Goal: Information Seeking & Learning: Learn about a topic

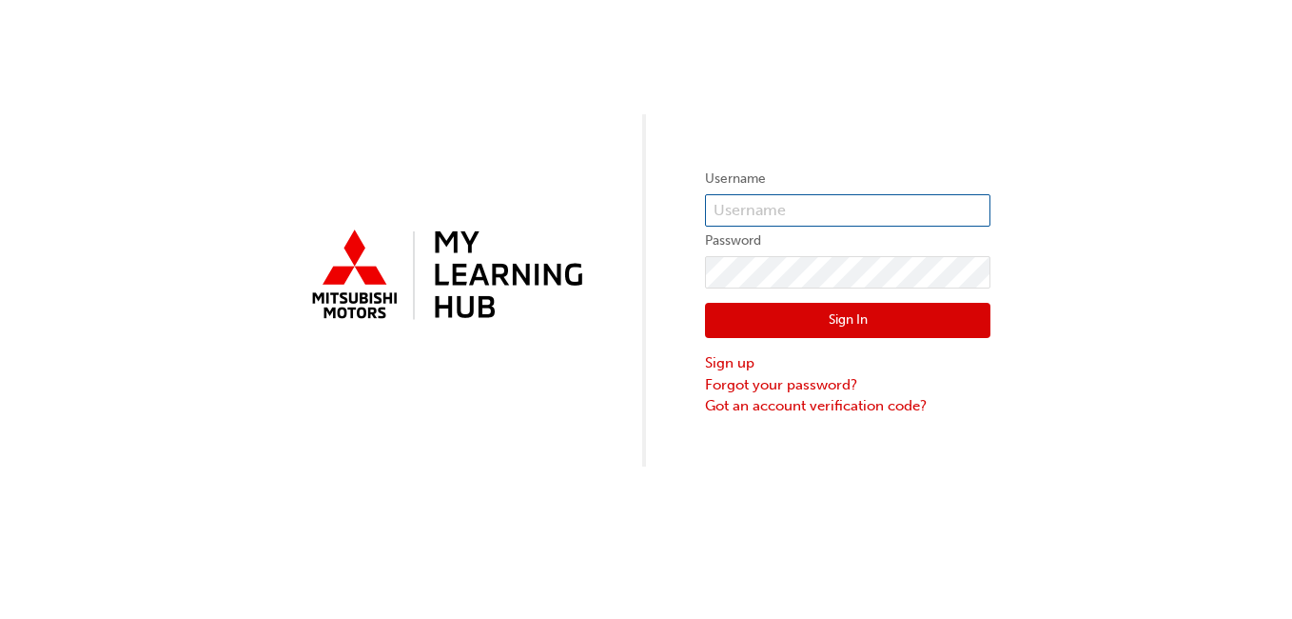
click at [848, 202] on input "text" at bounding box center [848, 210] width 286 height 32
type input "0005988994"
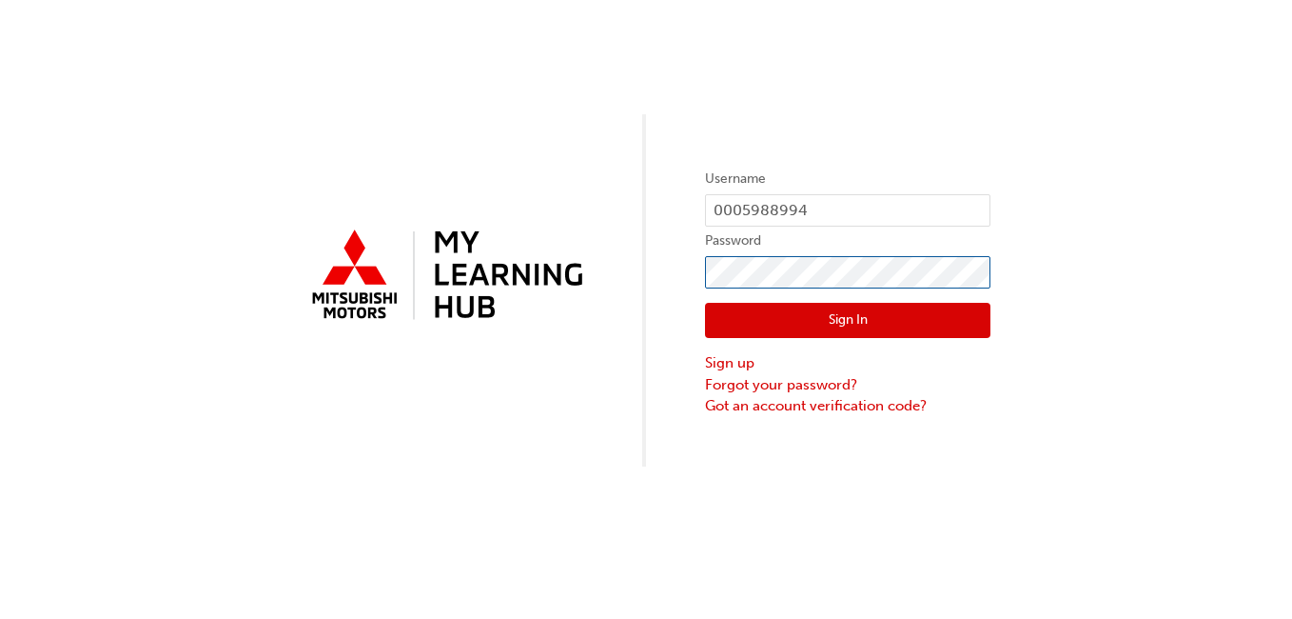
click button "Sign In" at bounding box center [848, 321] width 286 height 36
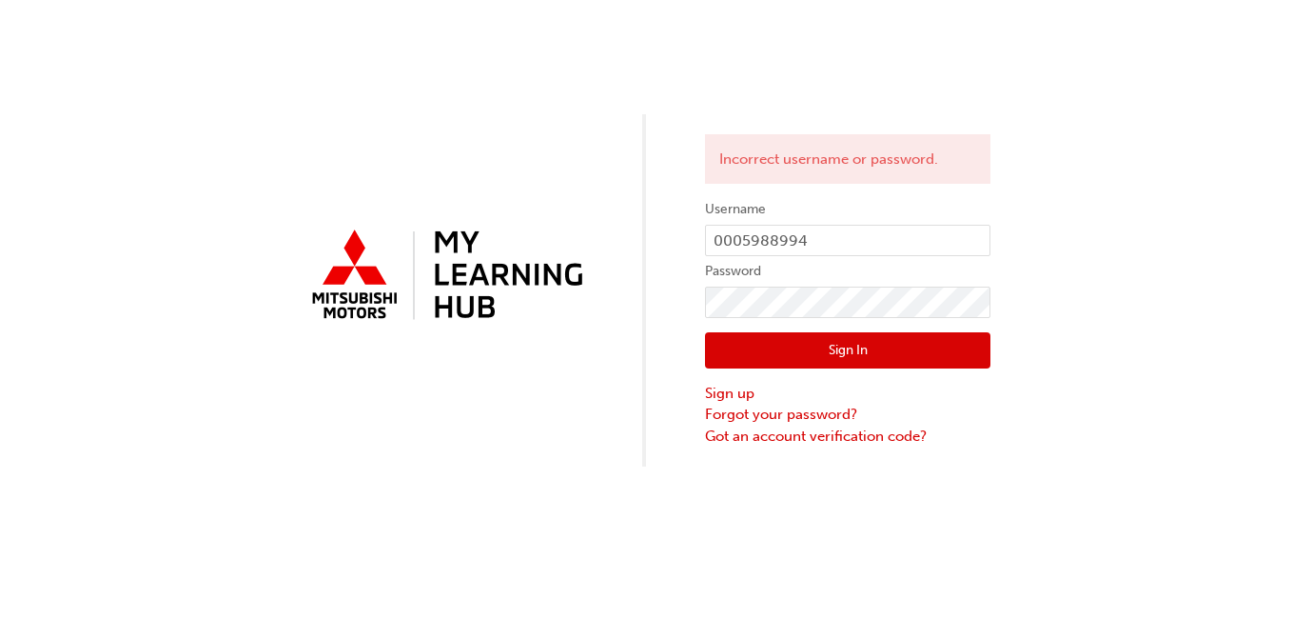
click at [866, 345] on button "Sign In" at bounding box center [848, 350] width 286 height 36
click button "Sign In" at bounding box center [848, 350] width 286 height 36
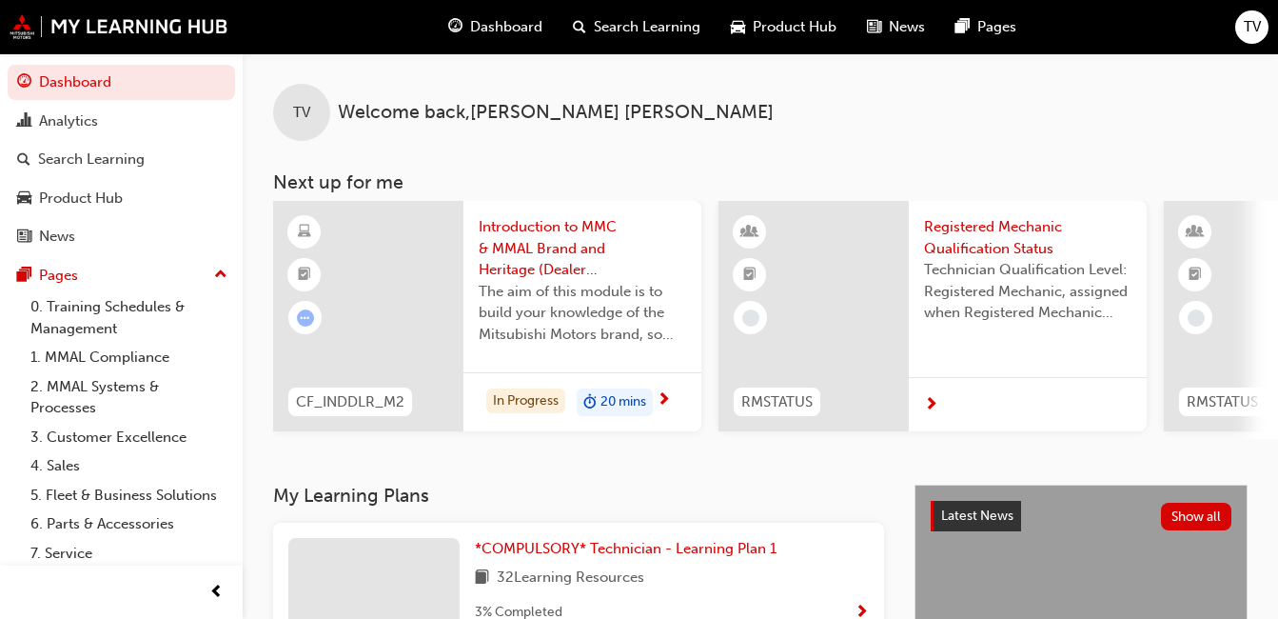
click at [628, 385] on div "In Progress 20 mins" at bounding box center [582, 402] width 238 height 60
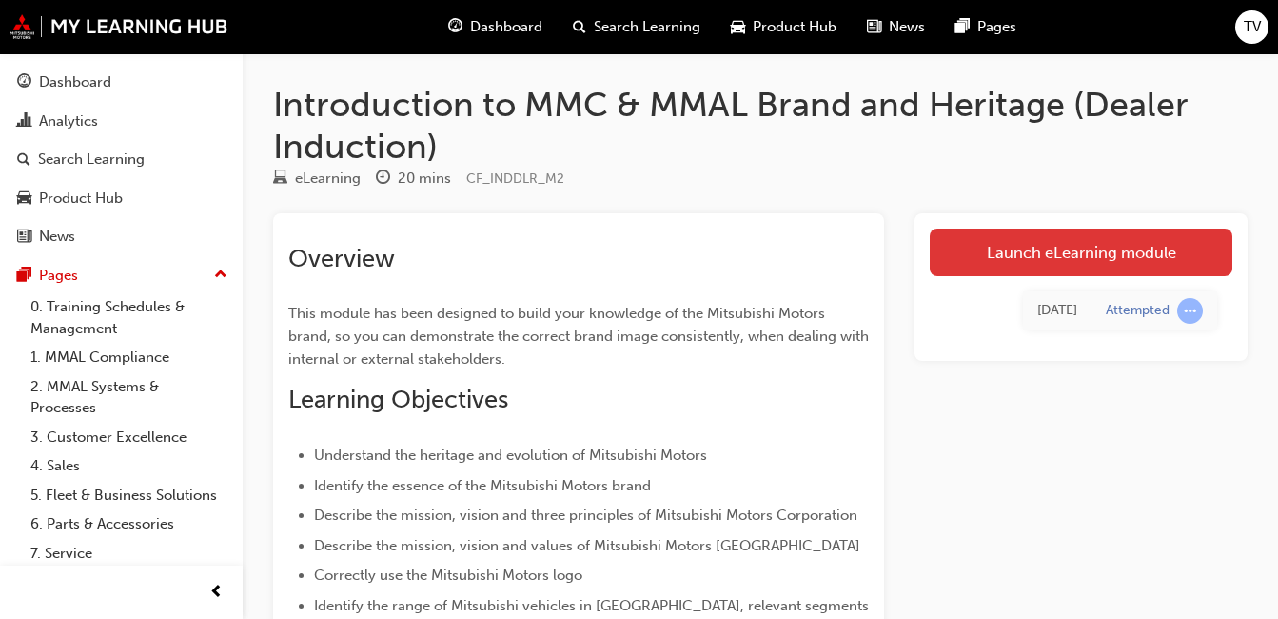
click at [1047, 264] on link "Launch eLearning module" at bounding box center [1081, 252] width 303 height 48
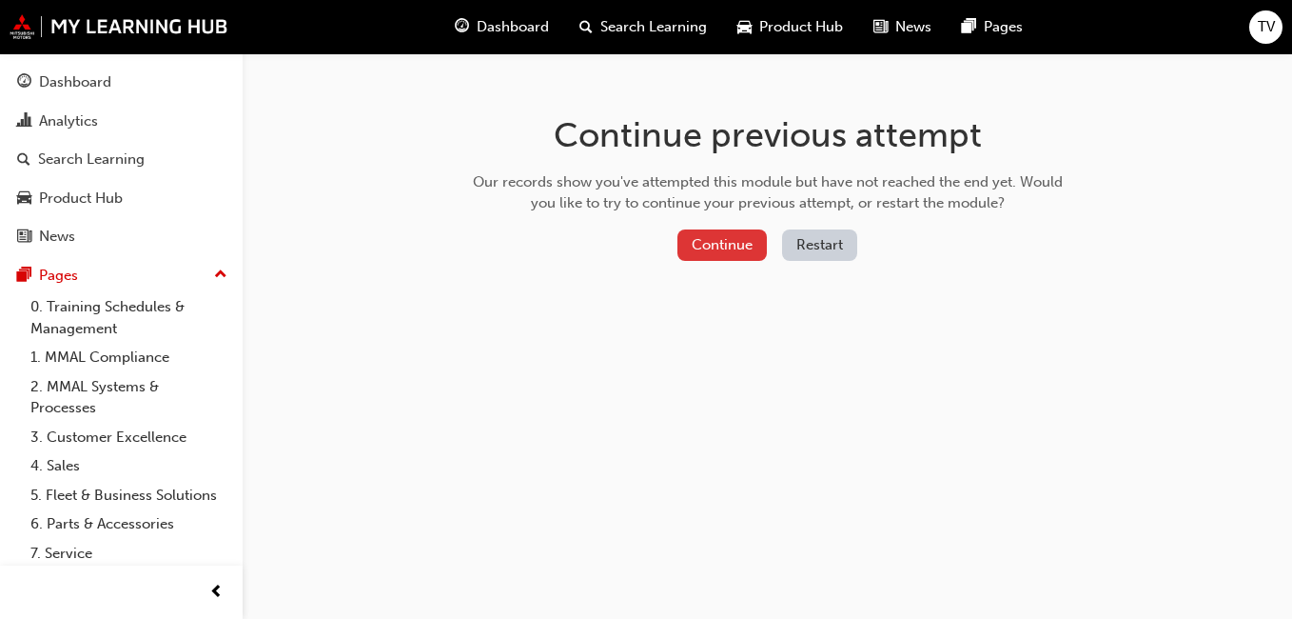
click at [759, 253] on button "Continue" at bounding box center [722, 244] width 89 height 31
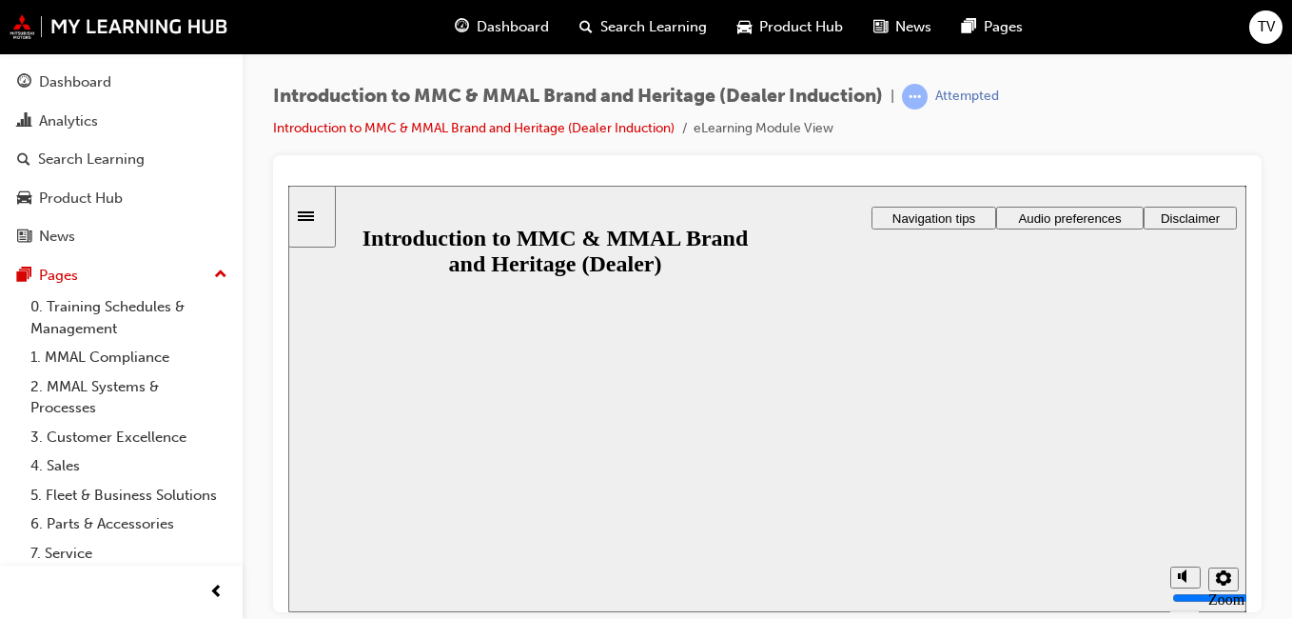
drag, startPoint x: 1291, startPoint y: 284, endPoint x: 1291, endPoint y: 221, distance: 62.8
click at [1291, 221] on div "Introduction to MMC & MMAL Brand and Heritage (Dealer Induction) | Attempted In…" at bounding box center [768, 312] width 1050 height 518
drag, startPoint x: 1580, startPoint y: 405, endPoint x: 1295, endPoint y: 220, distance: 339.7
click at [1247, 220] on html "Back to top Playback Speed" at bounding box center [767, 398] width 958 height 426
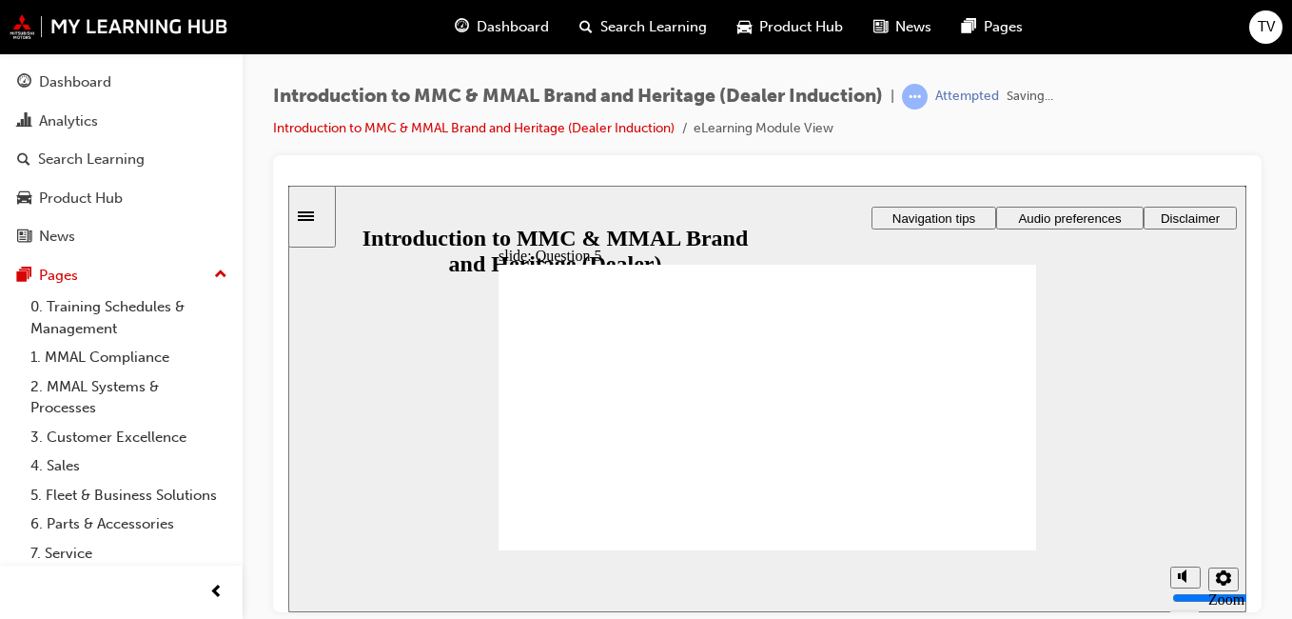
click at [1265, 581] on div "Introduction to MMC & MMAL Brand and Heritage (Dealer Induction) | Attempted Sa…" at bounding box center [646, 309] width 1292 height 619
checkbox input "true"
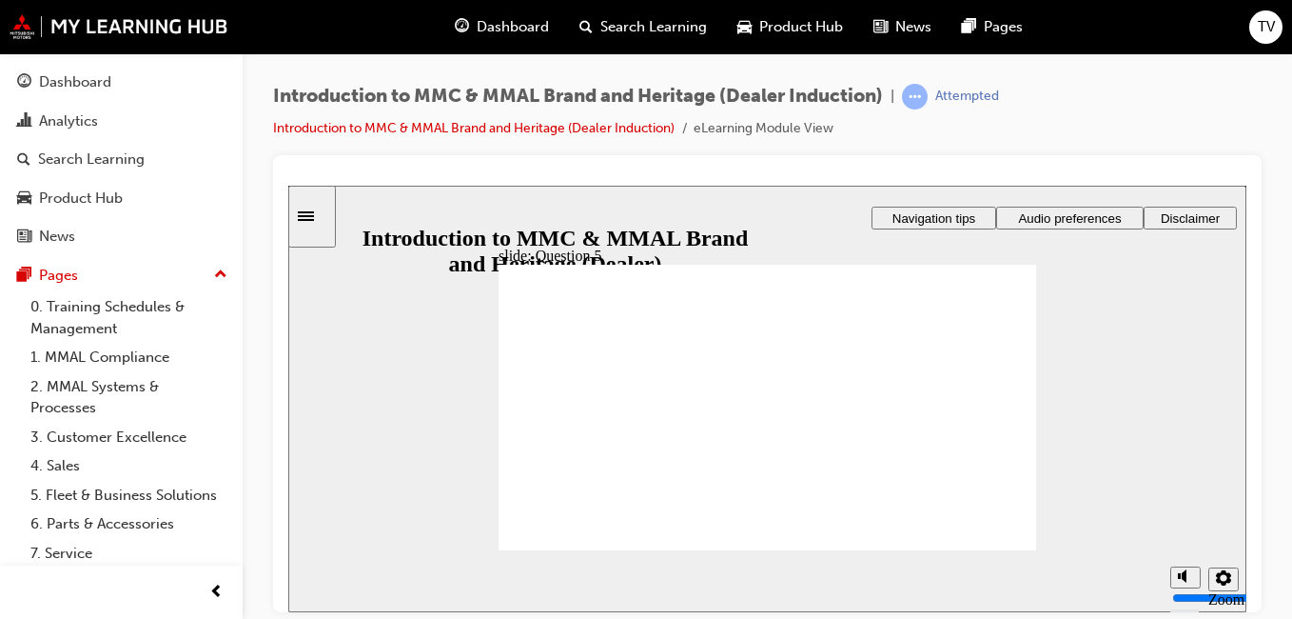
checkbox input "true"
radio input "true"
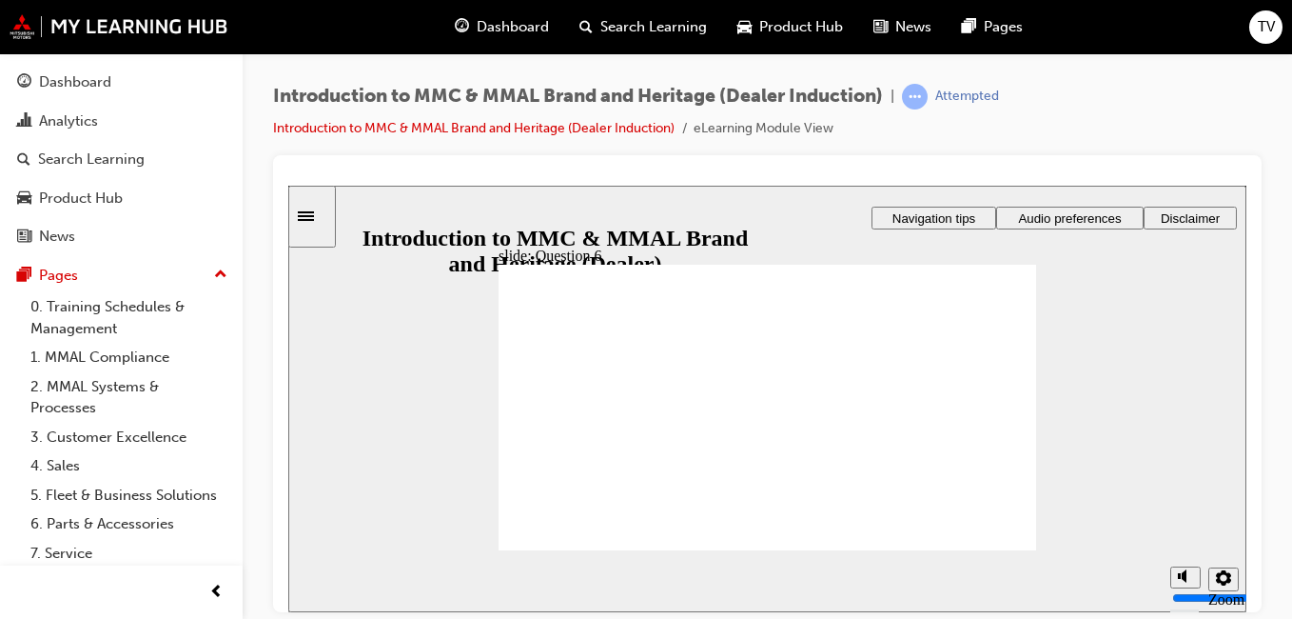
radio input "true"
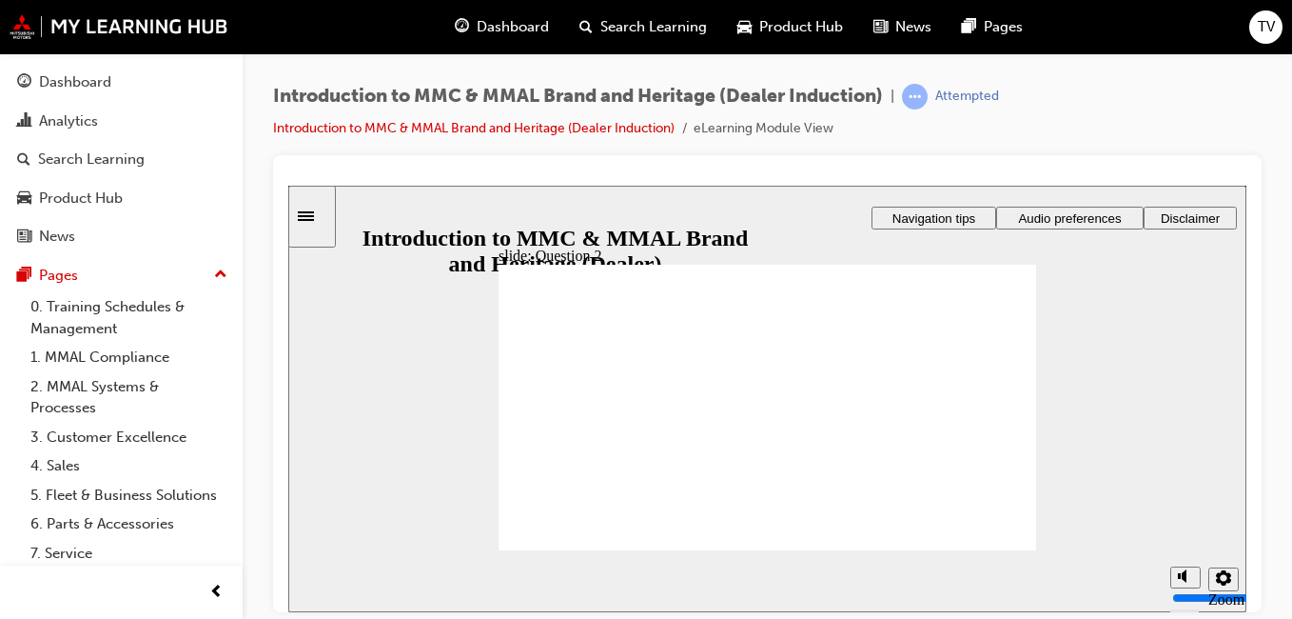
radio input "true"
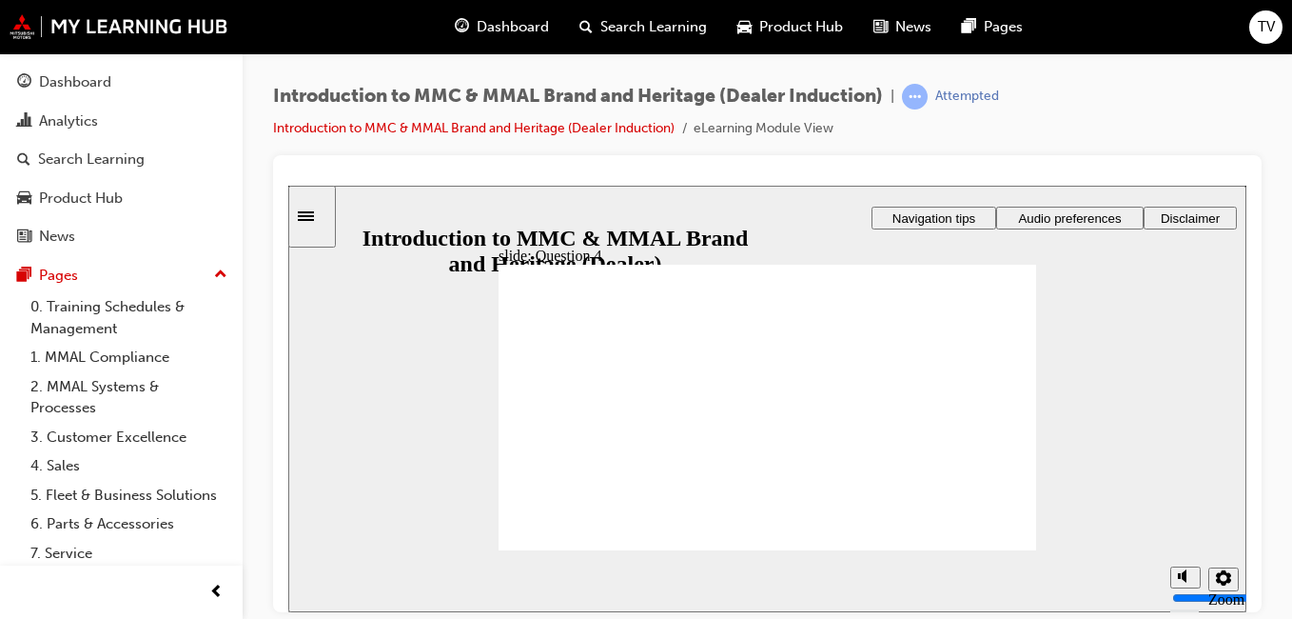
click at [325, 208] on icon "Sidebar Toggle" at bounding box center [312, 213] width 29 height 11
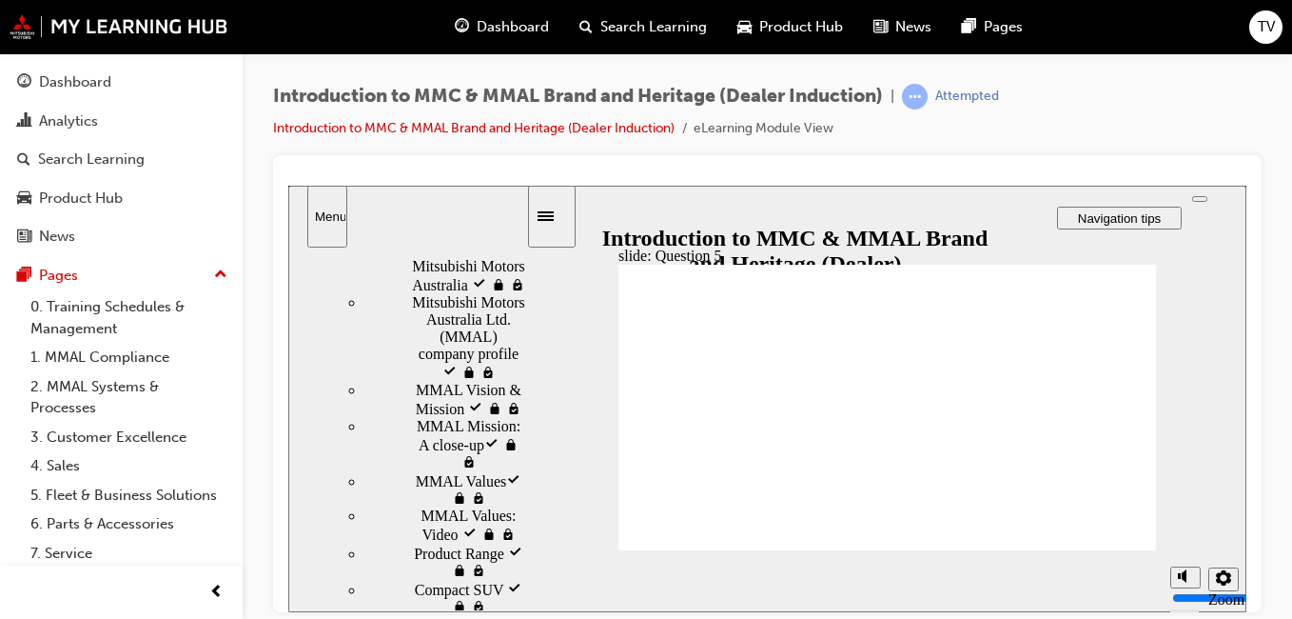
scroll to position [1202, 0]
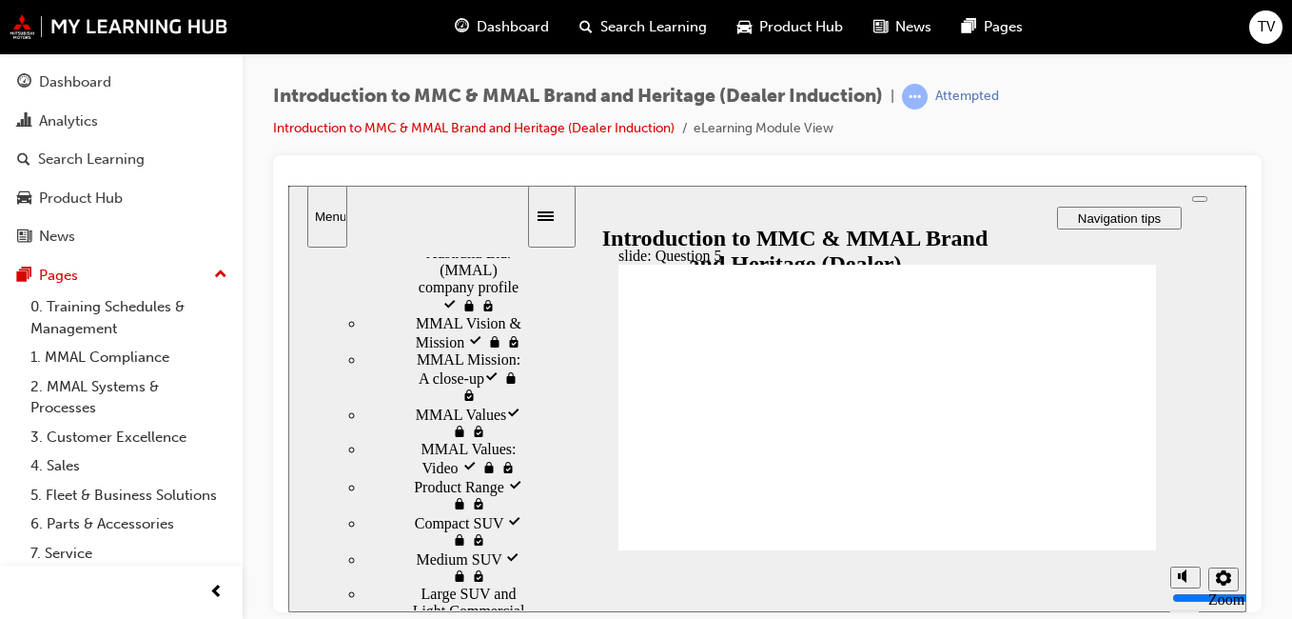
drag, startPoint x: 521, startPoint y: 290, endPoint x: 516, endPoint y: 508, distance: 218.0
click at [516, 508] on div "Welcome Welcome Introduction to MMC & MMAL Brand and Heritage visited Introduct…" at bounding box center [407, 427] width 238 height 363
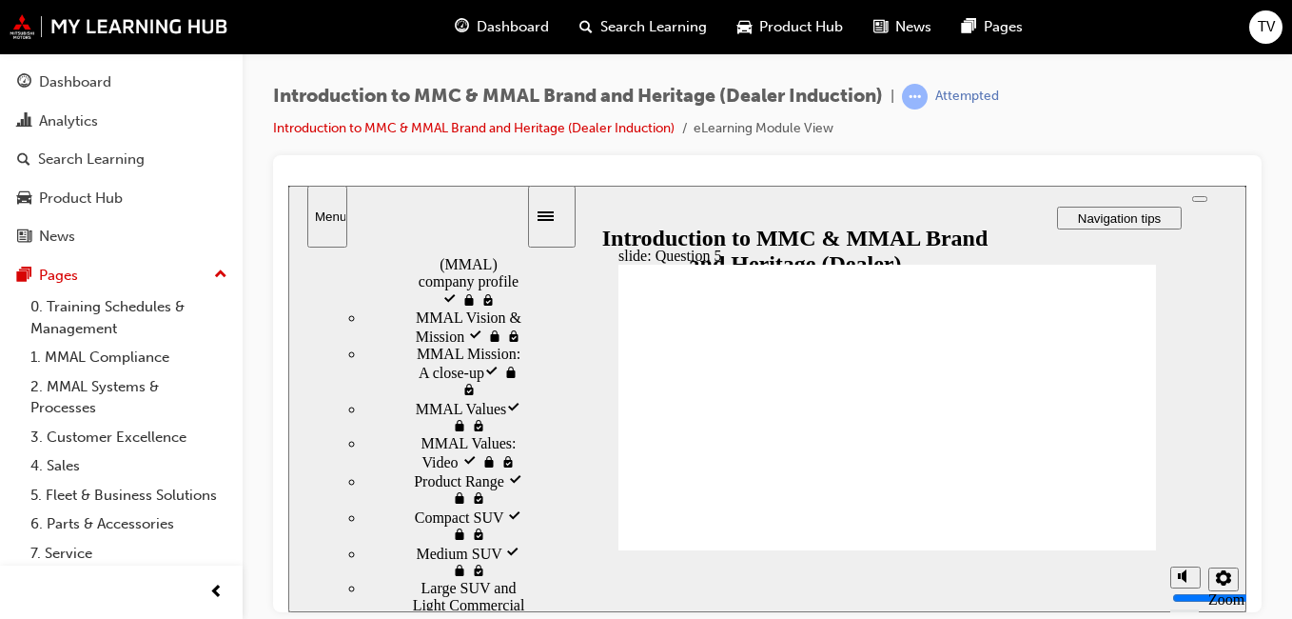
click at [508, 410] on polygon "visited" at bounding box center [513, 406] width 10 height 9
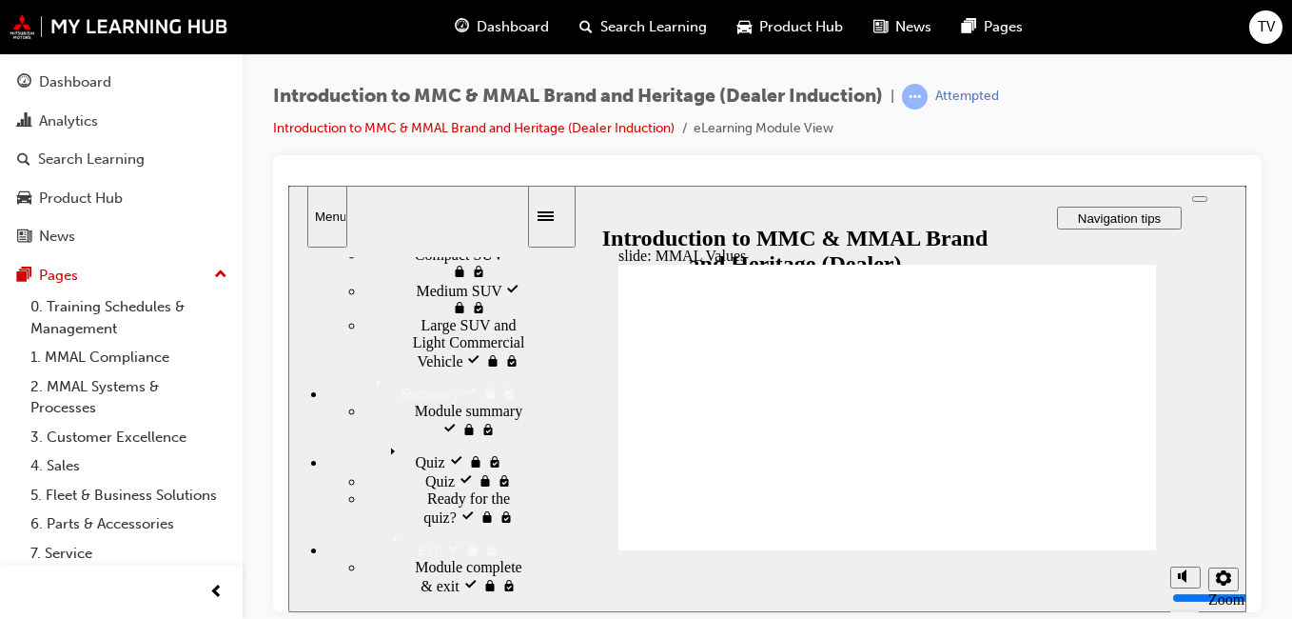
scroll to position [1646, 0]
drag, startPoint x: 520, startPoint y: 497, endPoint x: 515, endPoint y: 568, distance: 71.5
click at [515, 568] on div "Welcome Welcome Introduction to MMC & MMAL Brand and Heritage visited Introduct…" at bounding box center [407, 427] width 238 height 363
click at [446, 470] on div "Quiz visited Quiz" at bounding box center [426, 454] width 200 height 32
click at [403, 470] on div "Quiz Quiz" at bounding box center [426, 454] width 200 height 32
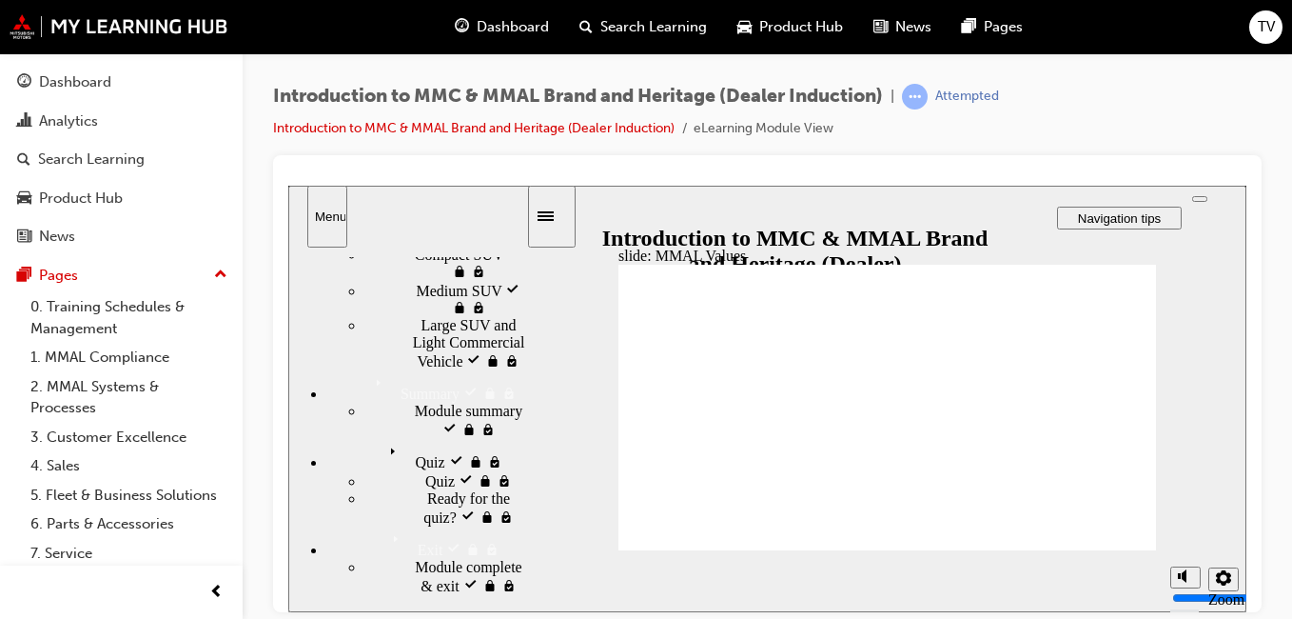
click at [403, 470] on div "Quiz visited Quiz" at bounding box center [426, 454] width 200 height 32
click at [425, 487] on span "Quiz visited" at bounding box center [462, 478] width 74 height 17
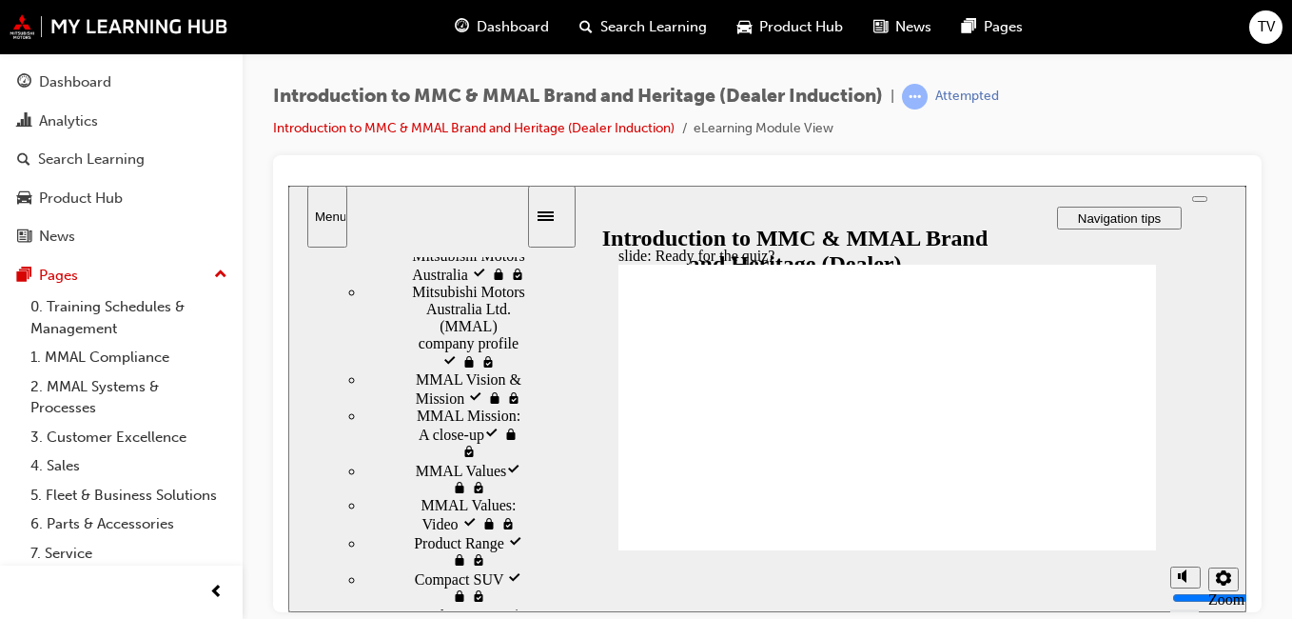
click at [1124, 538] on span "Rectangle 1 Rectangle 3 Ready for the quiz ? You’ll now need to pass a short qu…" at bounding box center [888, 415] width 538 height 303
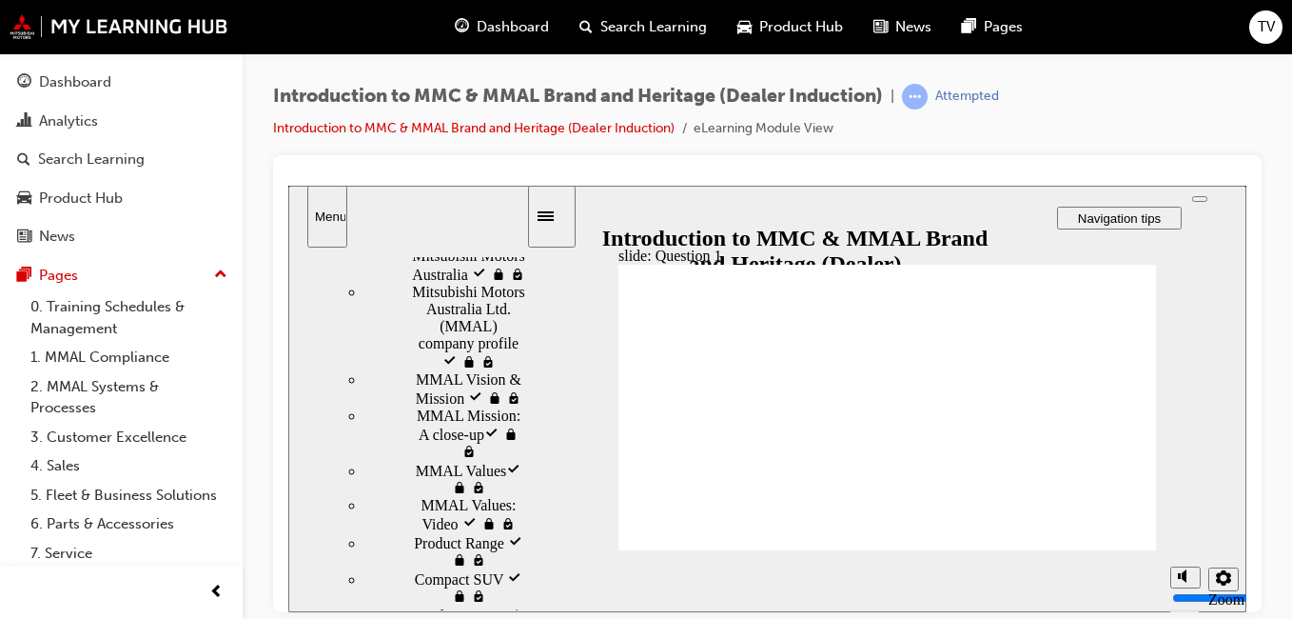
radio input "true"
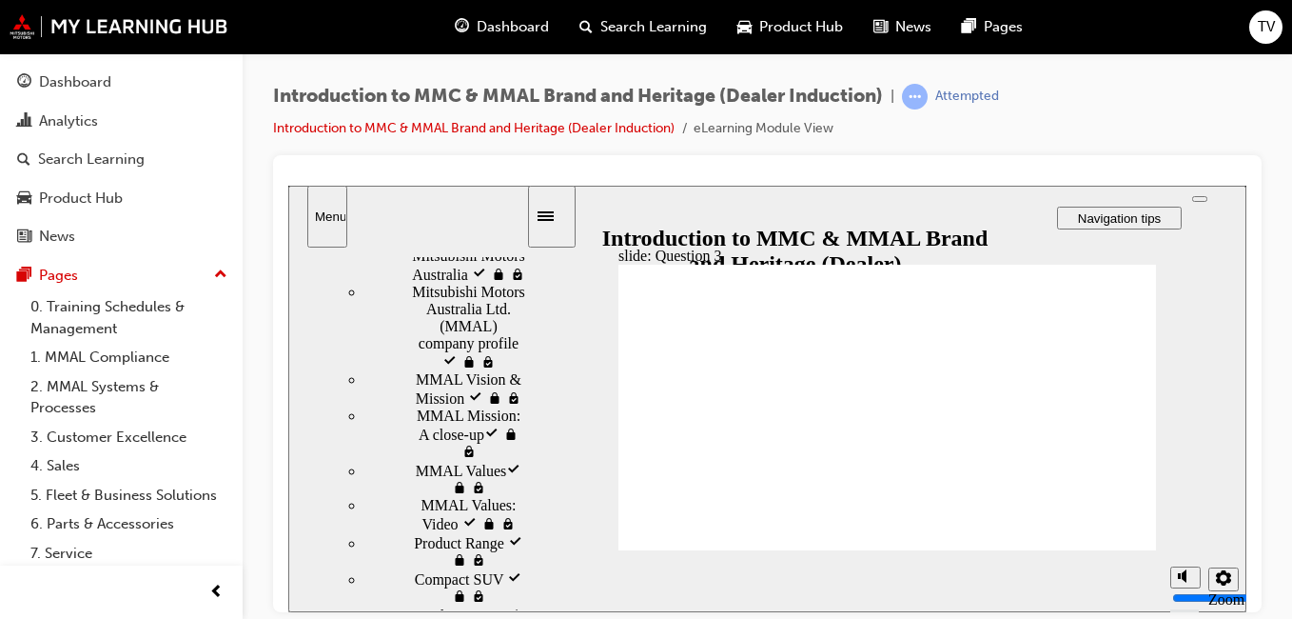
radio input "true"
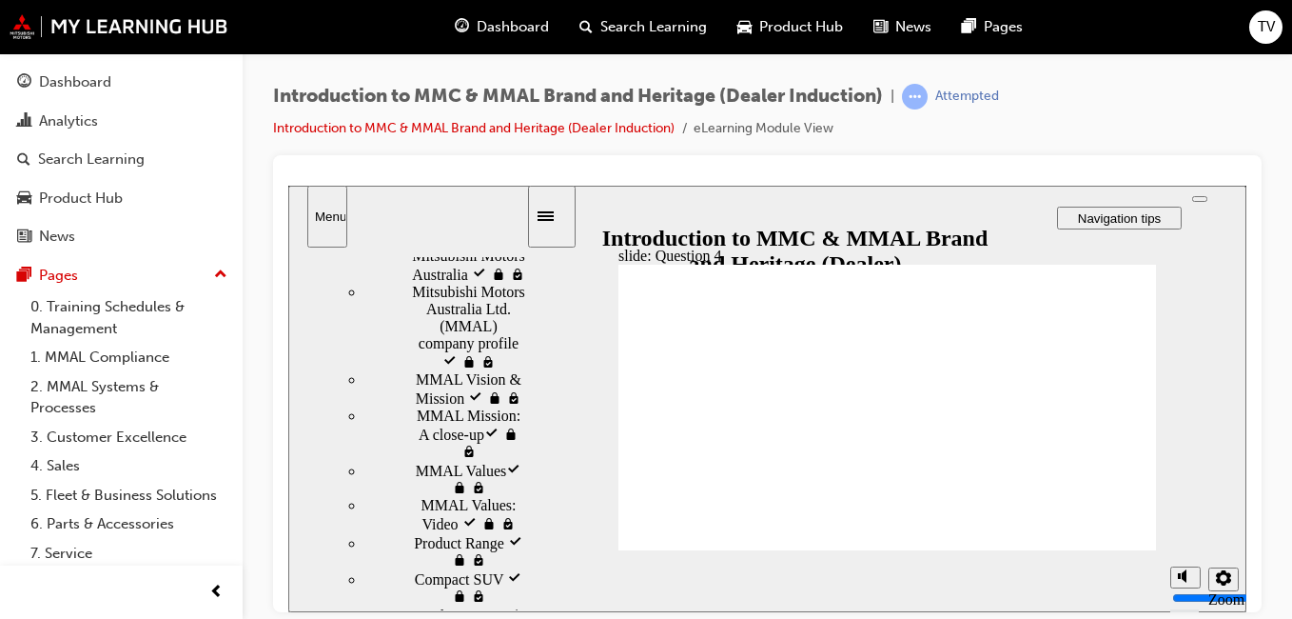
checkbox input "true"
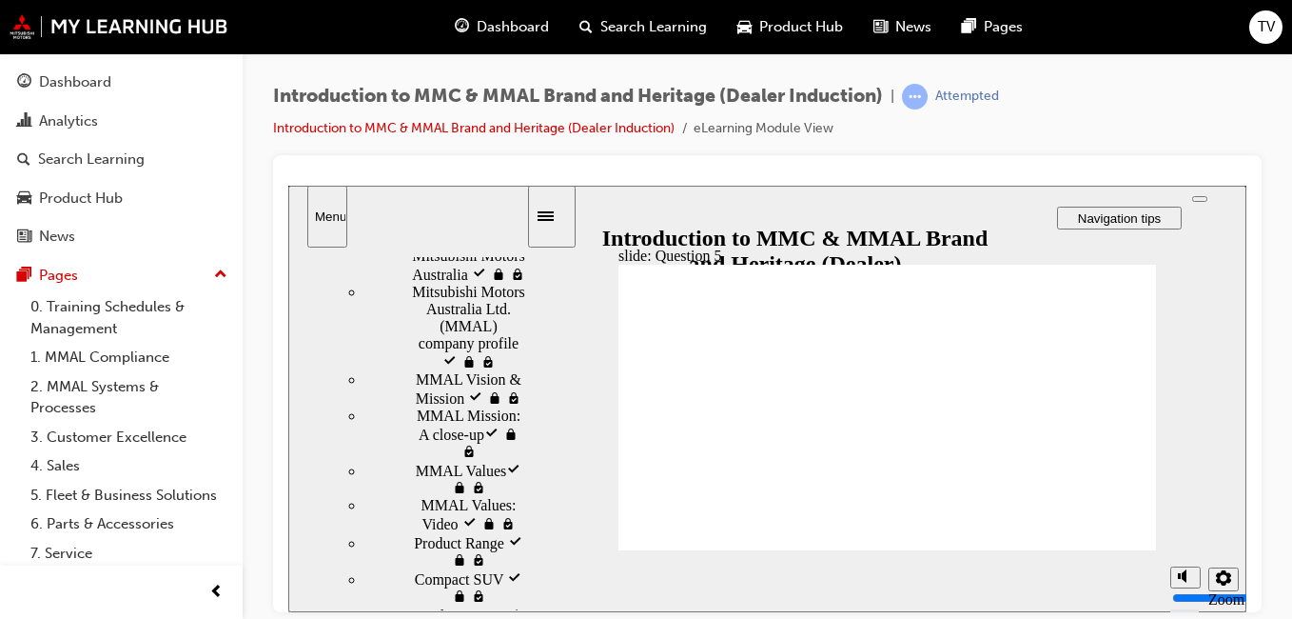
checkbox input "true"
radio input "true"
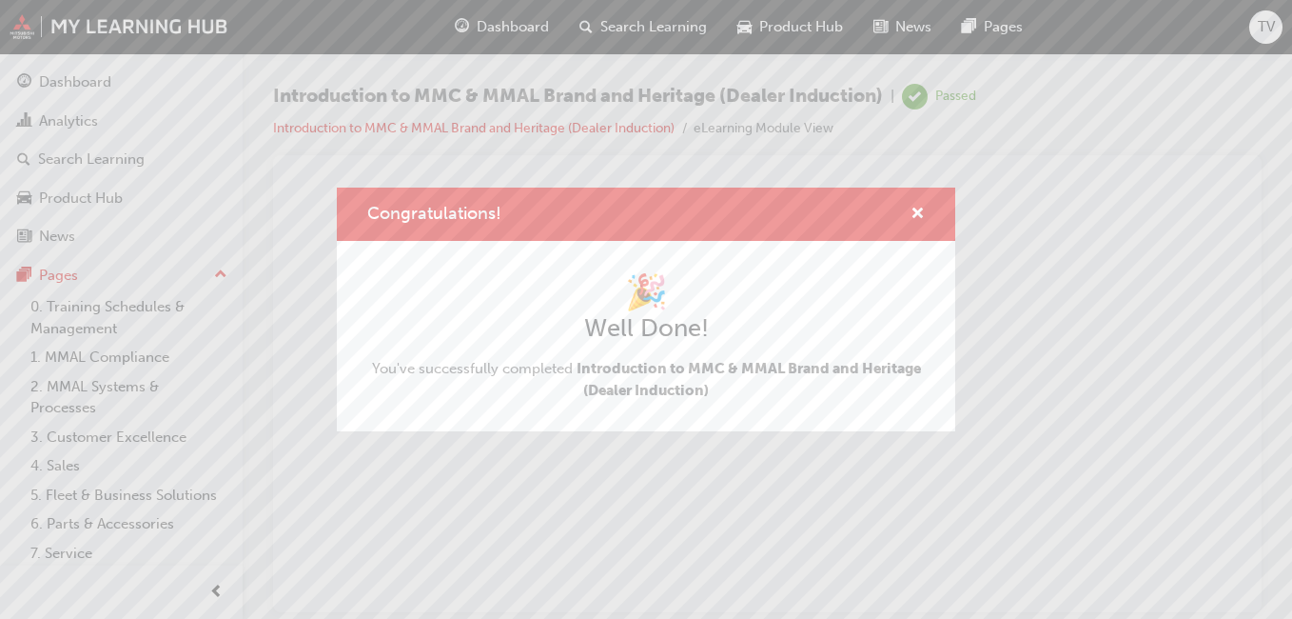
scroll to position [0, 0]
click at [921, 212] on span "cross-icon" at bounding box center [918, 215] width 14 height 17
click at [921, 211] on p "The content has ended. You may close this window." at bounding box center [767, 243] width 943 height 86
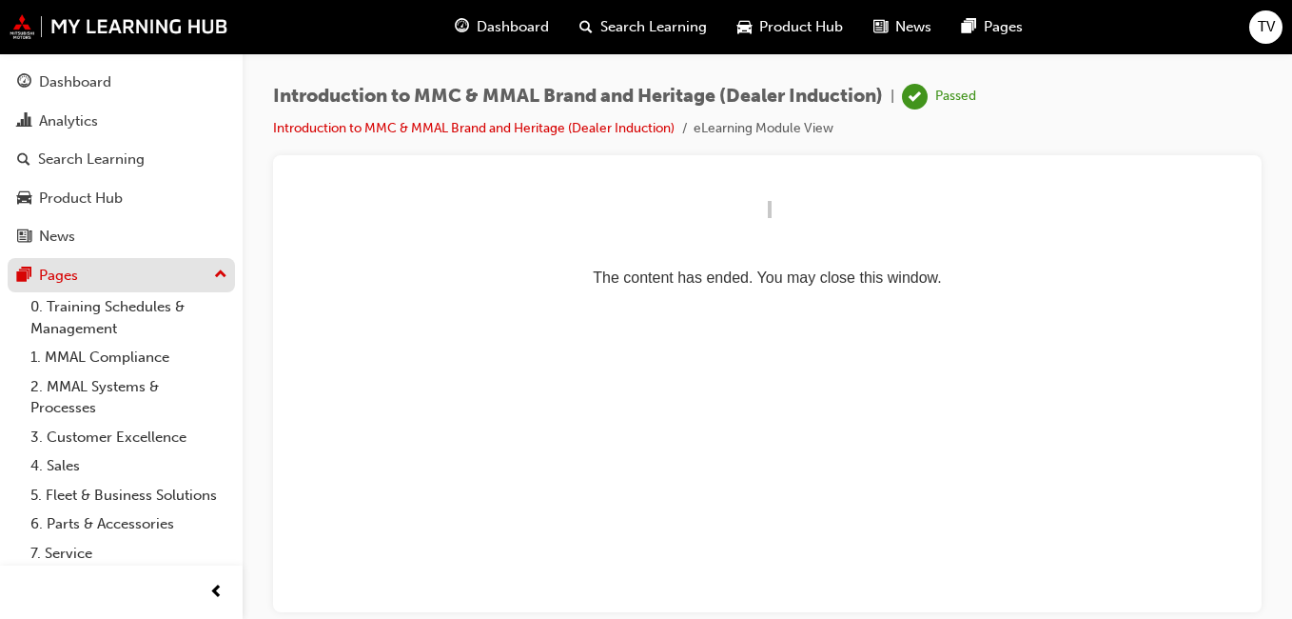
click at [83, 271] on div "Pages" at bounding box center [121, 276] width 208 height 24
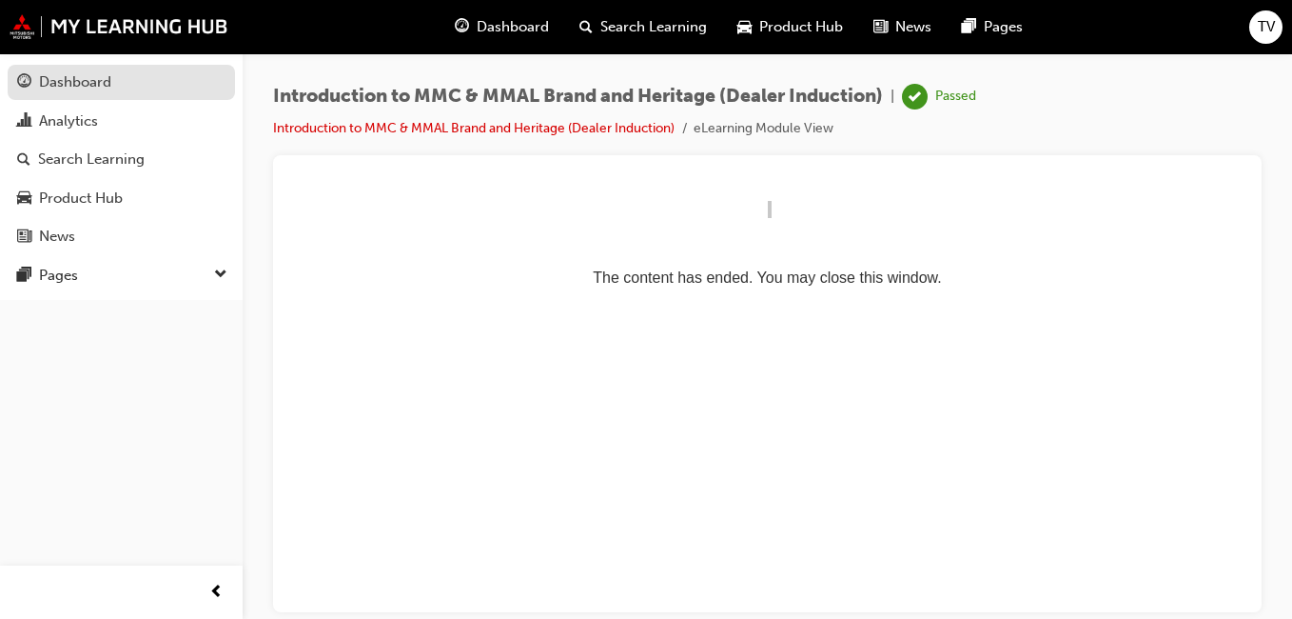
click at [105, 94] on link "Dashboard" at bounding box center [121, 82] width 227 height 35
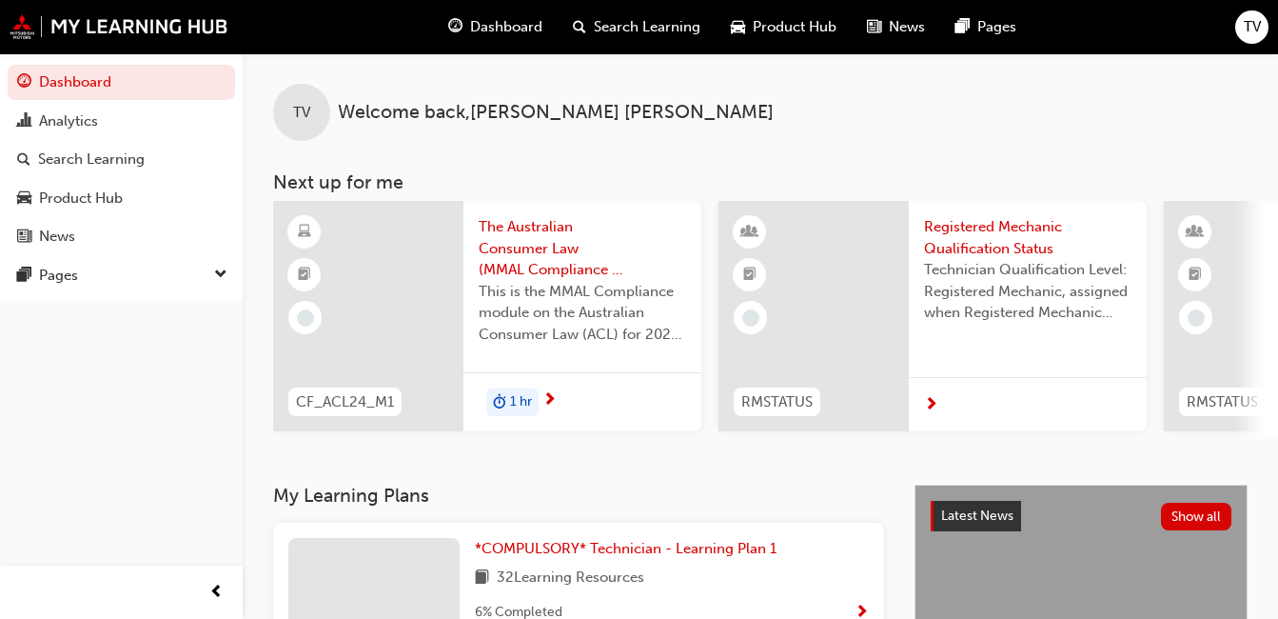
click at [523, 388] on div "1 hr" at bounding box center [512, 402] width 52 height 29
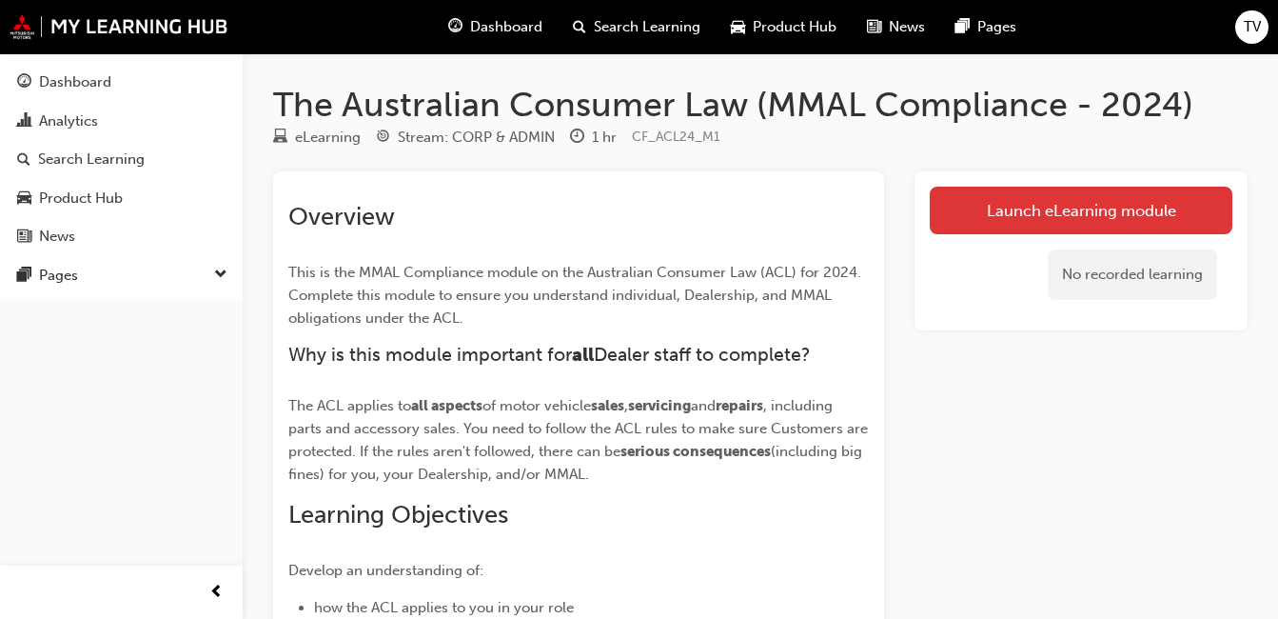
click at [1047, 202] on link "Launch eLearning module" at bounding box center [1081, 211] width 303 height 48
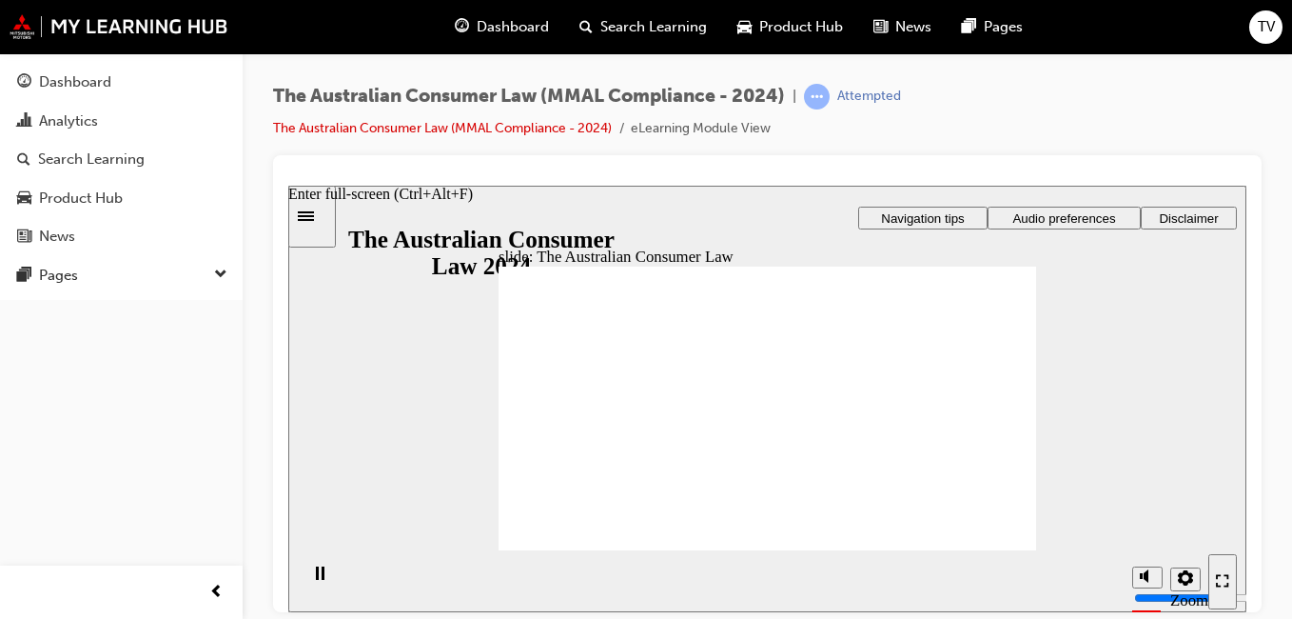
click at [1228, 586] on icon "Enter full-screen (Ctrl+Alt+F)" at bounding box center [1222, 579] width 13 height 13
